Goal: Transaction & Acquisition: Purchase product/service

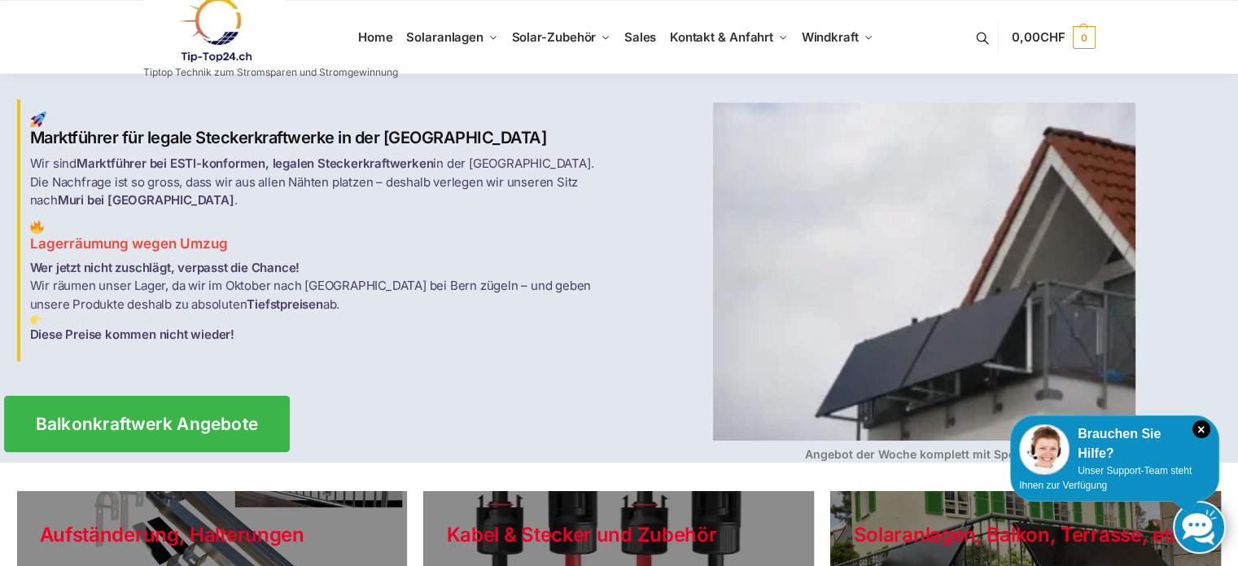
click at [202, 415] on span "Balkonkraftwerk Angebote" at bounding box center [146, 423] width 223 height 17
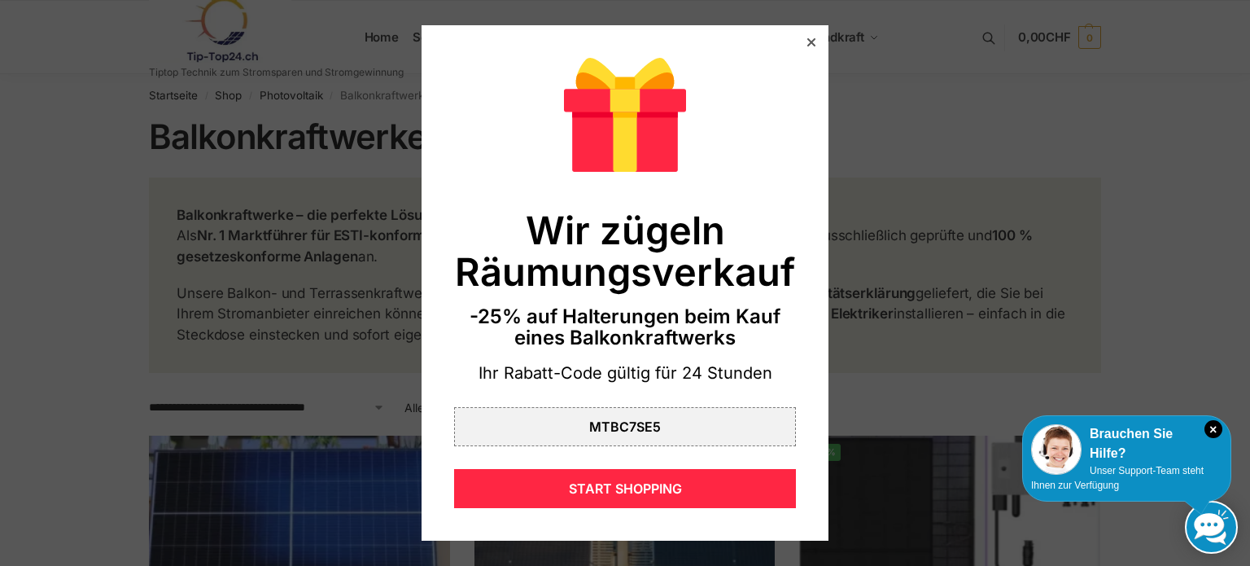
click at [808, 42] on icon at bounding box center [812, 42] width 8 height 8
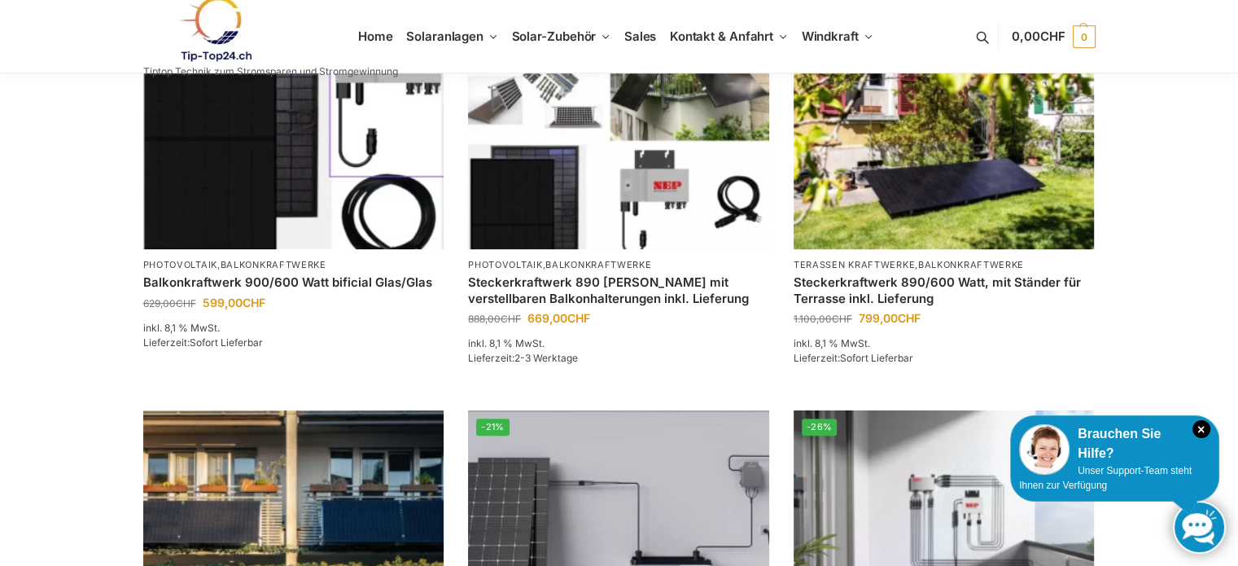
scroll to position [733, 0]
